Goal: Use online tool/utility

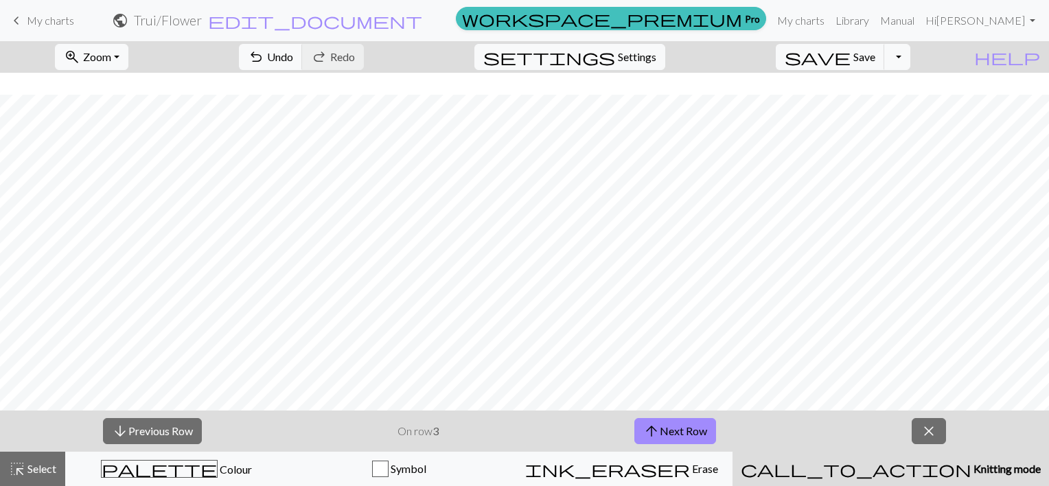
scroll to position [22, 0]
click at [686, 428] on button "arrow_upward Next Row" at bounding box center [675, 431] width 82 height 26
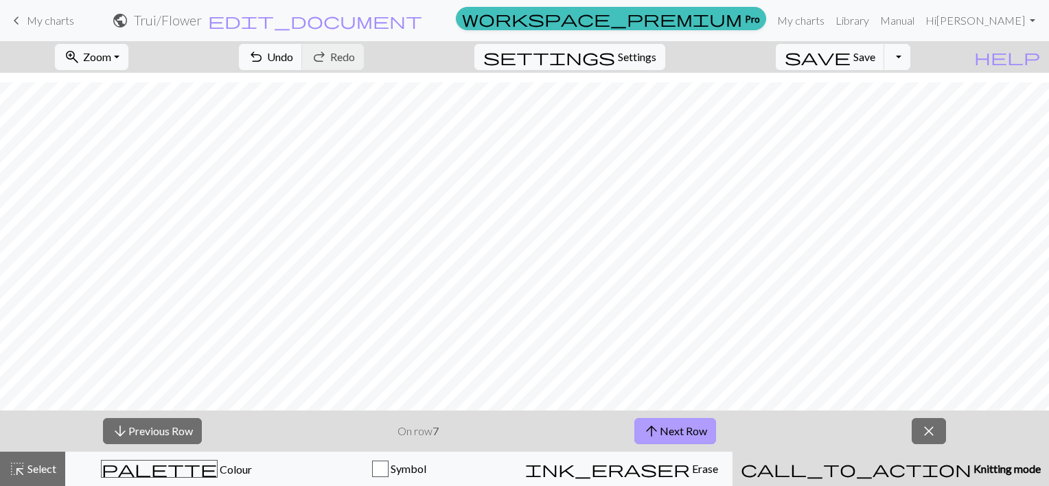
click at [654, 428] on span "arrow_upward" at bounding box center [651, 430] width 16 height 19
click at [677, 432] on button "arrow_upward Next Row" at bounding box center [675, 431] width 82 height 26
click at [677, 432] on button "arrow_upward Next Row" at bounding box center [677, 431] width 82 height 26
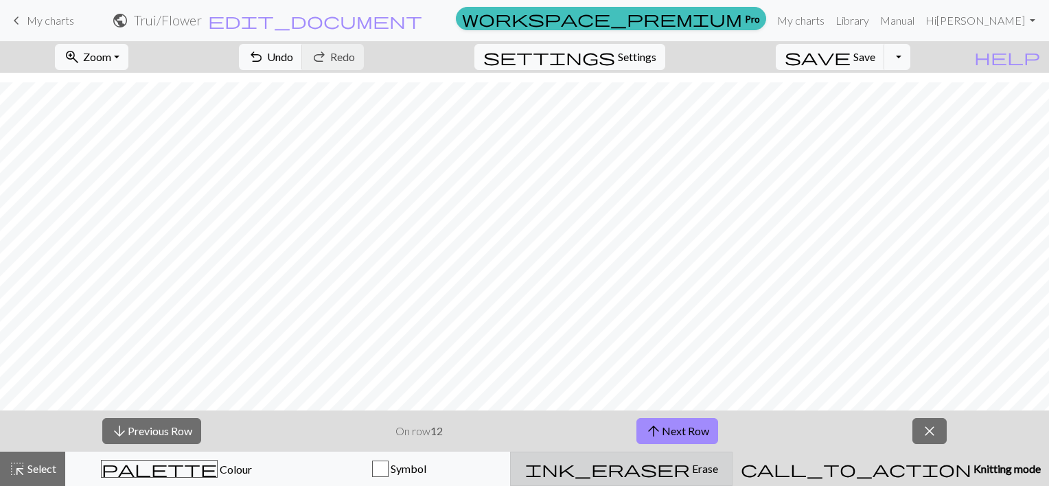
click at [674, 458] on button "ink_eraser Erase Erase" at bounding box center [621, 469] width 222 height 34
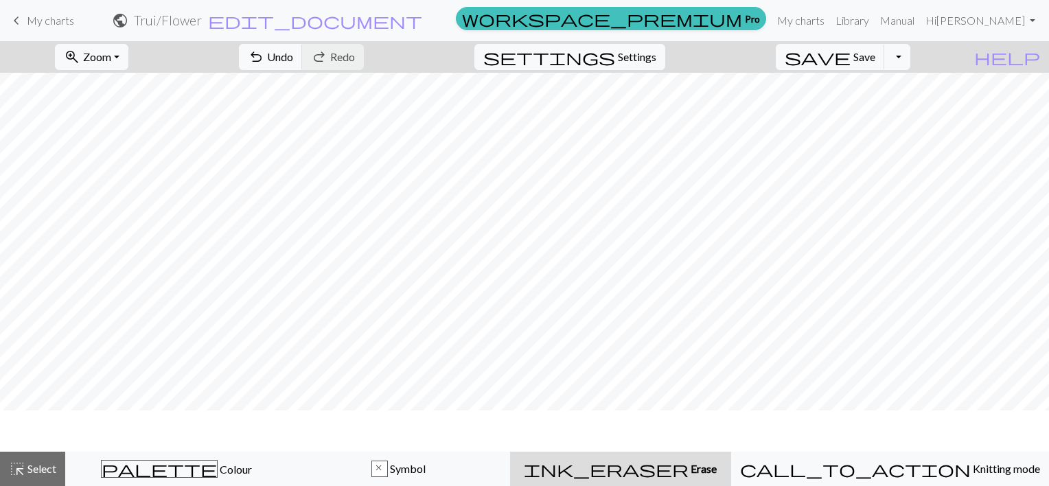
scroll to position [0, 0]
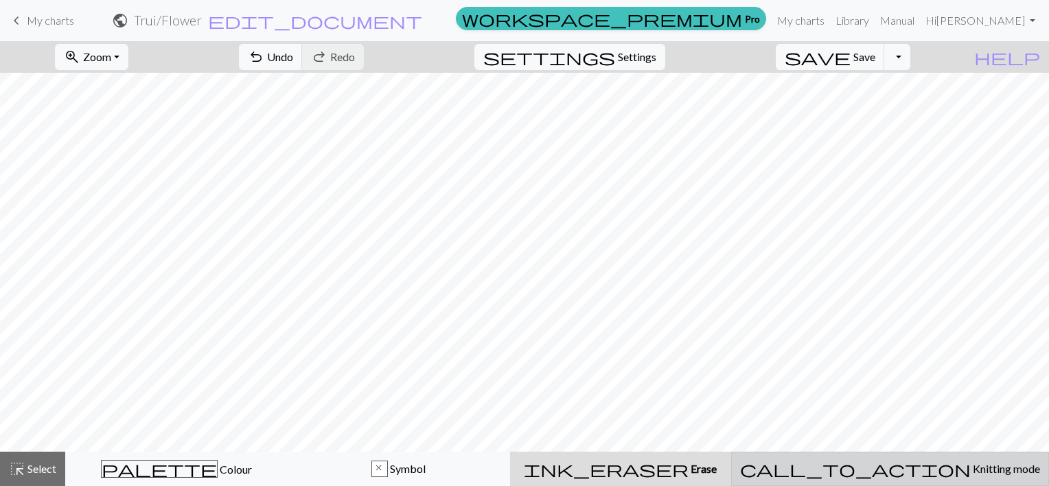
click at [970, 471] on span "Knitting mode" at bounding box center [1004, 468] width 69 height 13
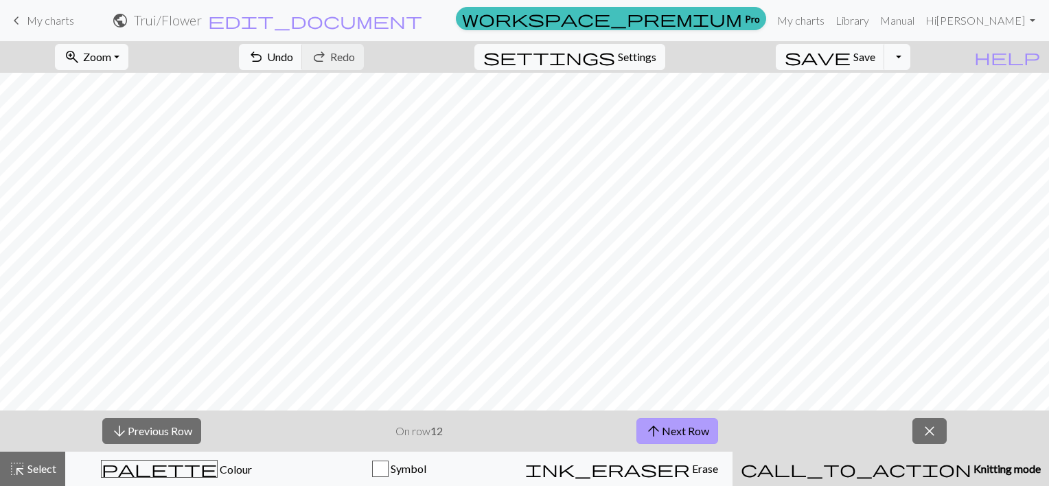
click at [680, 436] on button "arrow_upward Next Row" at bounding box center [677, 431] width 82 height 26
click at [675, 432] on button "arrow_upward Next Row" at bounding box center [677, 431] width 82 height 26
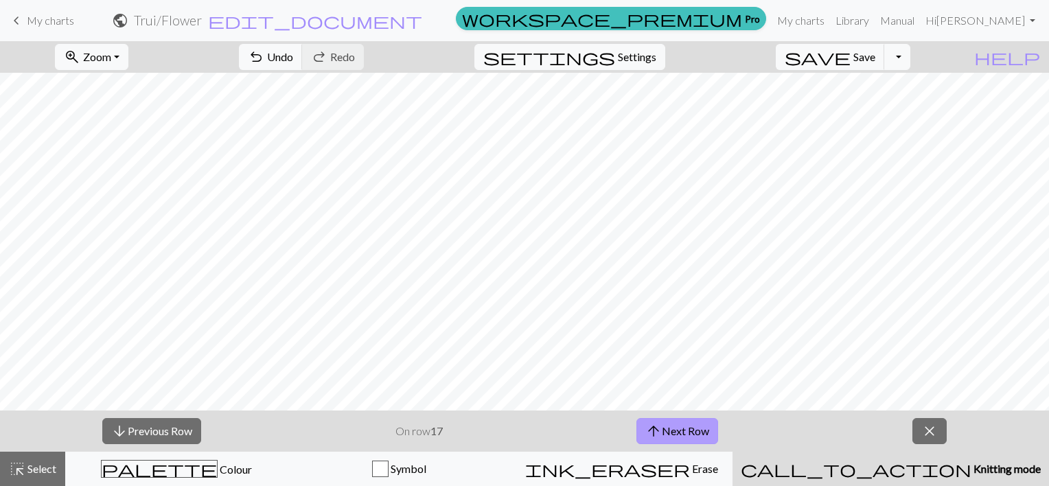
click at [675, 432] on button "arrow_upward Next Row" at bounding box center [677, 431] width 82 height 26
click at [678, 436] on button "arrow_upward Next Row" at bounding box center [677, 431] width 82 height 26
